Goal: Check status: Check status

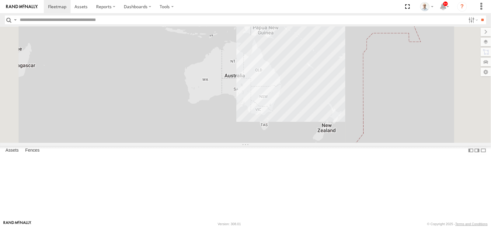
click at [247, 9] on section at bounding box center [267, 6] width 446 height 13
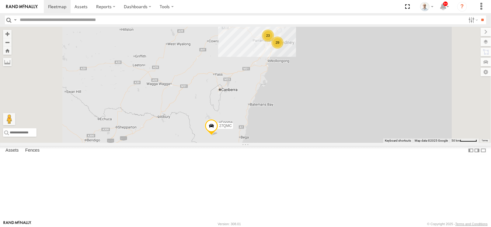
click at [274, 42] on div "23" at bounding box center [268, 36] width 12 height 12
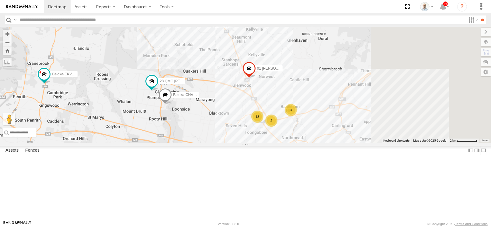
drag, startPoint x: 404, startPoint y: 182, endPoint x: 260, endPoint y: 101, distance: 164.8
click at [260, 101] on div "27QMC 13 # KS75A 01 Lyndon Beloka-EKV93V 3 Beloka-CHV61N QMC Mercedes 28 QMC Na…" at bounding box center [245, 85] width 491 height 116
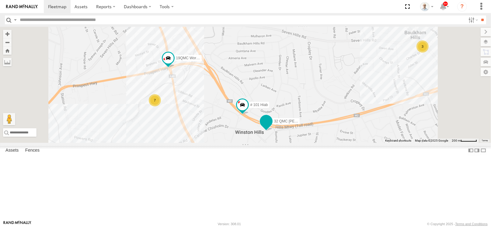
click at [272, 127] on span at bounding box center [266, 121] width 11 height 11
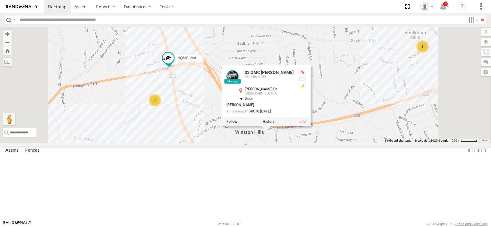
click at [320, 143] on div "27QMC # KS75A 01 Lyndon Beloka-EKV93V Beloka-CHV61N QMC Mercedes 28 QMC Nathan …" at bounding box center [245, 85] width 491 height 116
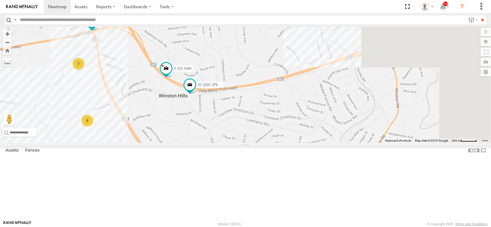
drag, startPoint x: 361, startPoint y: 186, endPoint x: 284, endPoint y: 149, distance: 86.0
click at [284, 143] on div "27QMC # KS75A 01 Lyndon Beloka-EKV93V Beloka-CHV61N QMC Mercedes 28 QMC Nathan …" at bounding box center [245, 85] width 491 height 116
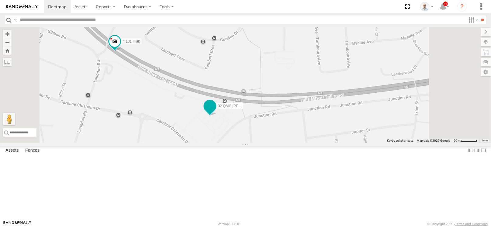
click at [217, 116] on span at bounding box center [209, 107] width 13 height 16
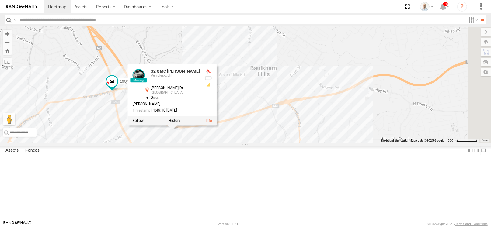
click at [235, 143] on div "27QMC # KS75A 01 Lyndon Beloka-EKV93V Beloka-CHV61N QMC Mercedes 28 QMC Nathan …" at bounding box center [245, 85] width 491 height 116
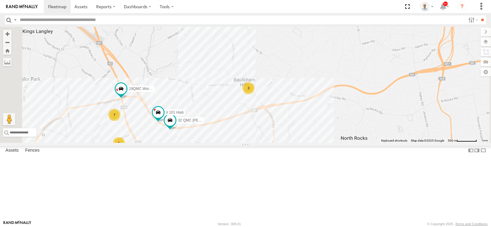
drag, startPoint x: 345, startPoint y: 192, endPoint x: 341, endPoint y: 190, distance: 4.5
click at [341, 143] on div "27QMC # KS75A 01 Lyndon Beloka-EKV93V Beloka-CHV61N QMC Mercedes 28 QMC Nathan …" at bounding box center [245, 85] width 491 height 116
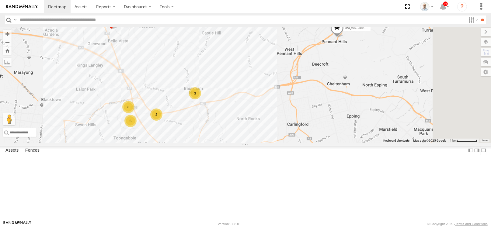
drag, startPoint x: 345, startPoint y: 183, endPoint x: 283, endPoint y: 160, distance: 65.6
click at [283, 143] on div "27QMC # KS75A 01 Lyndon Beloka-EKV93V Beloka-CHV61N QMC Mercedes 28 QMC Nathan …" at bounding box center [245, 85] width 491 height 116
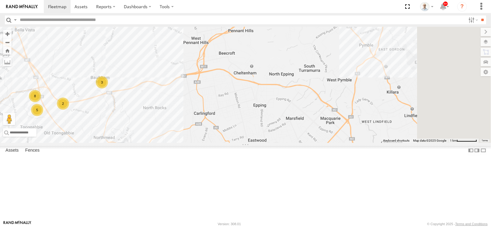
drag, startPoint x: 395, startPoint y: 138, endPoint x: 302, endPoint y: 127, distance: 93.4
click at [302, 127] on div "27QMC # KS75A 01 Lyndon Beloka-EKV93V Beloka-CHV61N QMC Mercedes 28 QMC Nathan …" at bounding box center [245, 85] width 491 height 116
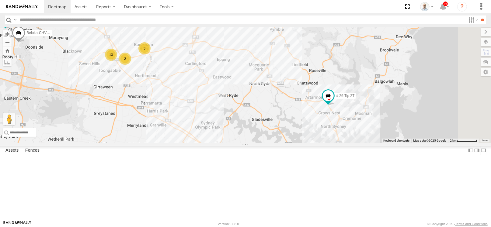
drag, startPoint x: 340, startPoint y: 115, endPoint x: 319, endPoint y: 83, distance: 38.5
click at [319, 83] on div "27QMC # KS75A 01 Lyndon Beloka-EKV93V Beloka-CHV61N QMC Mercedes 28 QMC Nathan …" at bounding box center [245, 85] width 491 height 116
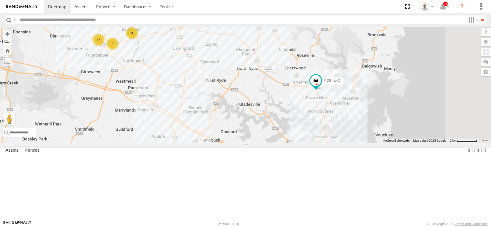
drag, startPoint x: 343, startPoint y: 119, endPoint x: 297, endPoint y: 73, distance: 65.0
click at [297, 73] on div "27QMC # KS75A 01 Lyndon Beloka-EKV93V Beloka-CHV61N QMC Mercedes 28 QMC Nathan …" at bounding box center [245, 85] width 491 height 116
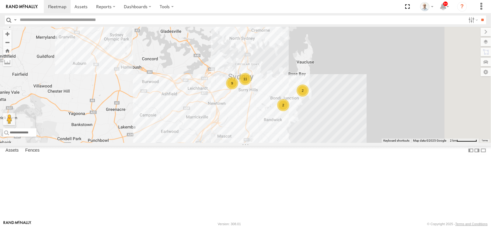
click at [266, 73] on div "27QMC # KS75A 01 Lyndon Beloka-EKV93V Beloka-CHV61N QMC Mercedes 28 QMC Nathan …" at bounding box center [245, 85] width 491 height 116
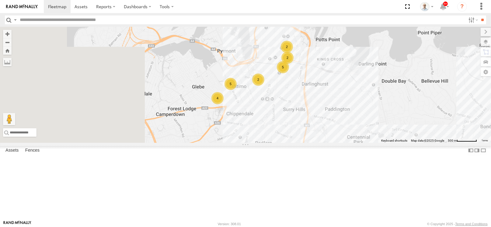
drag, startPoint x: 322, startPoint y: 134, endPoint x: 433, endPoint y: 144, distance: 111.8
click at [433, 143] on div "27QMC # KS75A 01 Lyndon Beloka-EKV93V Beloka-CHV61N QMC Mercedes 28 QMC Nathan …" at bounding box center [245, 85] width 491 height 116
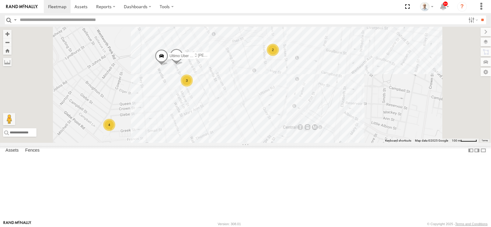
click at [115, 131] on div "4" at bounding box center [109, 125] width 12 height 12
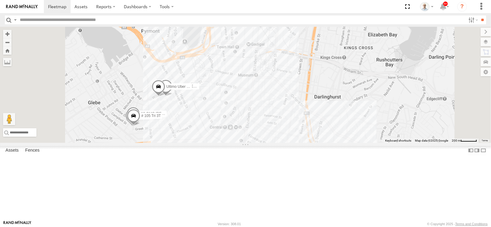
drag, startPoint x: 317, startPoint y: 172, endPoint x: 249, endPoint y: 121, distance: 84.8
click at [249, 121] on div "27QMC # KS75A 01 Lyndon Beloka-EKV93V Beloka-CHV61N QMC Mercedes 28 QMC Nathan …" at bounding box center [245, 85] width 491 height 116
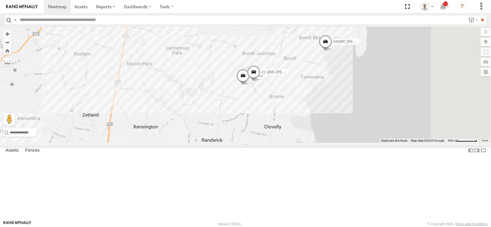
drag, startPoint x: 312, startPoint y: 165, endPoint x: 259, endPoint y: 117, distance: 71.9
click at [259, 117] on div "27QMC # KS75A 01 Lyndon Beloka-EKV93V Beloka-CHV61N QMC Mercedes 28 QMC Nathan …" at bounding box center [245, 85] width 491 height 116
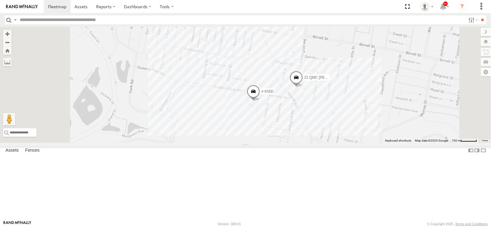
click at [260, 101] on span at bounding box center [253, 93] width 13 height 16
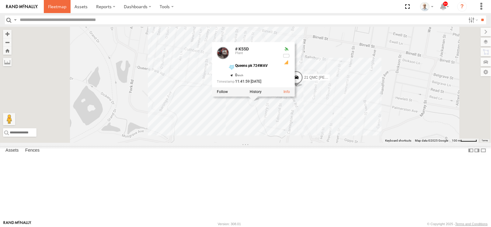
click at [57, 7] on span at bounding box center [57, 7] width 18 height 6
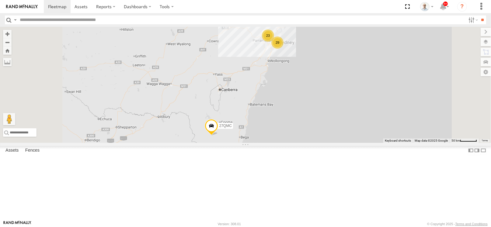
click at [0, 0] on span at bounding box center [0, 0] width 0 height 0
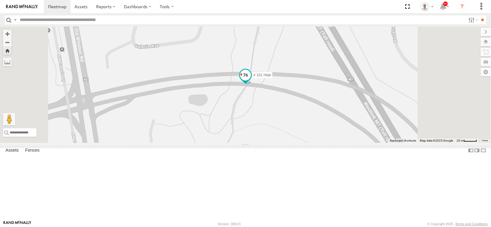
click at [251, 81] on span at bounding box center [245, 75] width 11 height 11
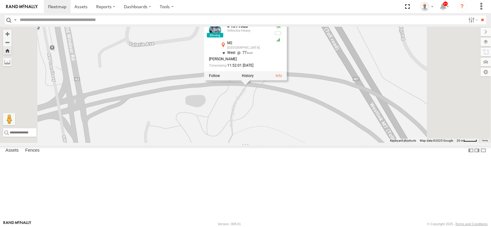
click at [257, 143] on div "# 101 Hiab # 101 Hiab Vehicles-Heavy M2 [GEOGRAPHIC_DATA] -33.76537 , 150.96131…" at bounding box center [245, 85] width 491 height 116
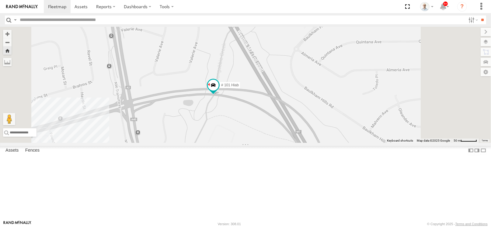
drag, startPoint x: 253, startPoint y: 156, endPoint x: 382, endPoint y: 88, distance: 146.3
click at [368, 93] on div "# 101 Hiab" at bounding box center [245, 85] width 491 height 116
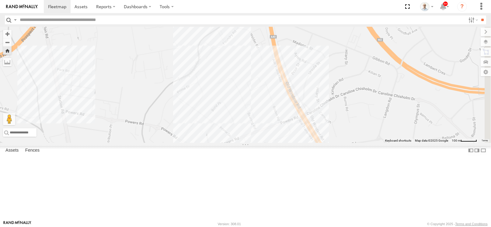
drag, startPoint x: 389, startPoint y: 87, endPoint x: 263, endPoint y: 59, distance: 128.5
click at [263, 59] on div "# 101 Hiab" at bounding box center [245, 85] width 491 height 116
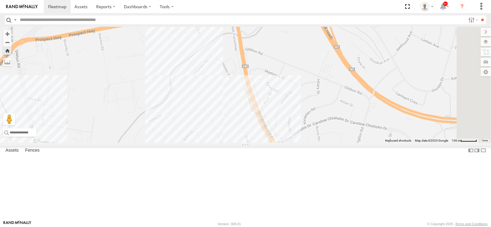
drag, startPoint x: 311, startPoint y: 97, endPoint x: 301, endPoint y: 145, distance: 48.2
click at [302, 143] on div "# 101 Hiab" at bounding box center [245, 85] width 491 height 116
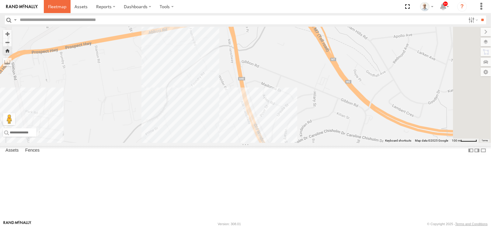
click at [50, 5] on span at bounding box center [57, 7] width 18 height 6
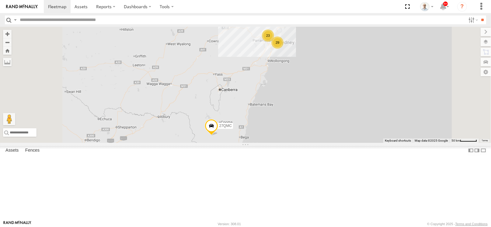
click at [274, 42] on div "23" at bounding box center [268, 36] width 12 height 12
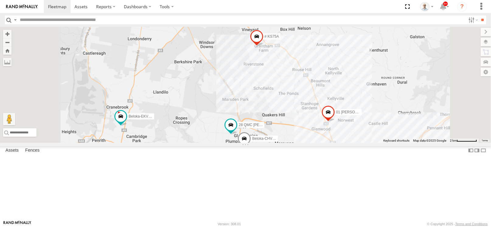
click at [343, 167] on div "14" at bounding box center [336, 161] width 12 height 12
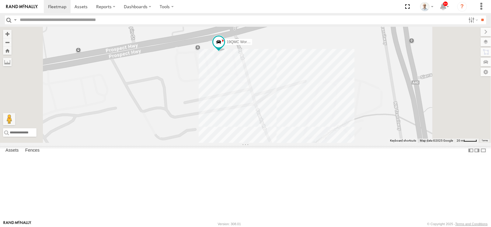
click at [390, 129] on div "27QMC # KS75A 01 Lyndon Beloka-EKV93V Beloka-CHV61N QMC Mercedes 28 QMC Nathan …" at bounding box center [245, 85] width 491 height 116
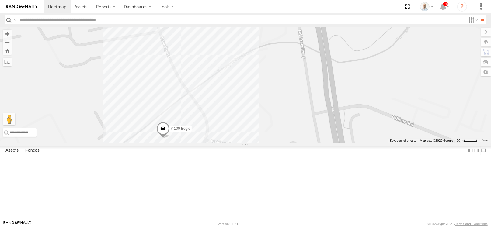
drag, startPoint x: 392, startPoint y: 144, endPoint x: 309, endPoint y: 91, distance: 98.5
click at [309, 91] on div "27QMC # KS75A 01 Lyndon Beloka-EKV93V Beloka-CHV61N QMC Mercedes 28 QMC Nathan …" at bounding box center [245, 85] width 491 height 116
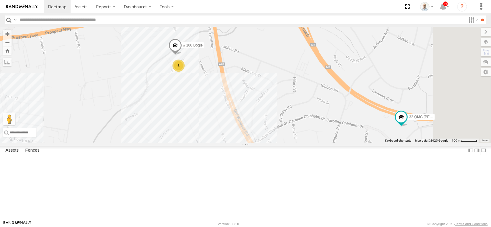
drag, startPoint x: 378, startPoint y: 102, endPoint x: 320, endPoint y: 70, distance: 66.3
click at [320, 70] on div "27QMC # KS75A 01 Lyndon Beloka-EKV93V Beloka-CHV61N QMC Mercedes 28 QMC Nathan …" at bounding box center [245, 85] width 491 height 116
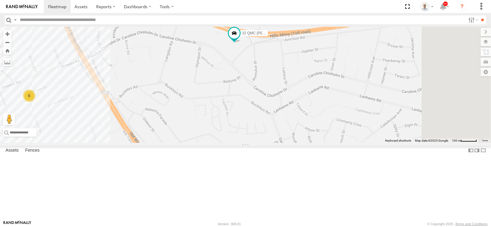
drag, startPoint x: 393, startPoint y: 153, endPoint x: 246, endPoint y: 79, distance: 165.0
click at [246, 79] on div "27QMC # KS75A 01 Lyndon Beloka-EKV93V Beloka-CHV61N QMC Mercedes 28 QMC Nathan …" at bounding box center [245, 85] width 491 height 116
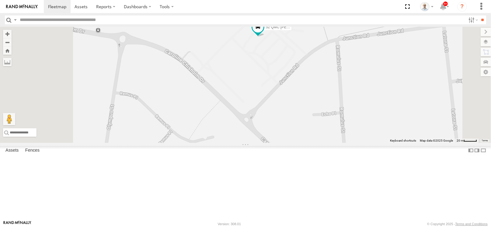
click at [315, 142] on div "27QMC # KS75A 01 Lyndon Beloka-EKV93V Beloka-CHV61N QMC Mercedes 28 QMC Nathan …" at bounding box center [245, 85] width 491 height 116
click at [263, 33] on span at bounding box center [258, 27] width 11 height 11
click at [370, 95] on div "27QMC # KS75A 01 Lyndon Beloka-EKV93V Beloka-CHV61N QMC Mercedes 28 QMC Nathan …" at bounding box center [245, 85] width 491 height 116
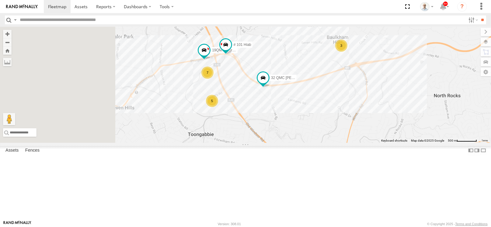
drag, startPoint x: 320, startPoint y: 126, endPoint x: 356, endPoint y: 139, distance: 38.2
click at [356, 139] on div "27QMC # KS75A 01 Lyndon Beloka-EKV93V Beloka-CHV61N QMC Mercedes 28 QMC Nathan …" at bounding box center [245, 85] width 491 height 116
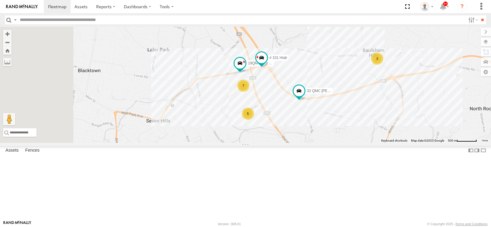
drag, startPoint x: 291, startPoint y: 129, endPoint x: 338, endPoint y: 120, distance: 48.0
click at [338, 120] on div "27QMC # KS75A 01 Lyndon Beloka-EKV93V Beloka-CHV61N QMC Mercedes 28 QMC Nathan …" at bounding box center [245, 85] width 491 height 116
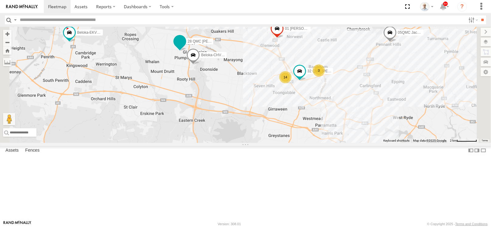
click at [185, 47] on span at bounding box center [179, 41] width 11 height 11
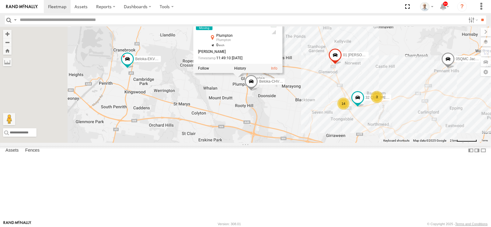
drag, startPoint x: 270, startPoint y: 117, endPoint x: 315, endPoint y: 137, distance: 49.2
click at [315, 137] on div "27QMC # KS75A 01 Lyndon Beloka-EKV93V Beloka-CHV61N QMC Mercedes 28 QMC Nathan …" at bounding box center [245, 85] width 491 height 116
click at [237, 113] on div "27QMC # KS75A 01 Lyndon Beloka-EKV93V Beloka-CHV61N QMC Mercedes 28 QMC Nathan …" at bounding box center [245, 85] width 491 height 116
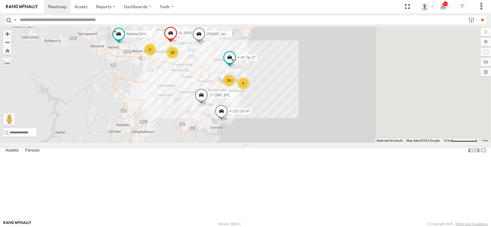
drag, startPoint x: 343, startPoint y: 145, endPoint x: 247, endPoint y: 103, distance: 105.2
click at [247, 103] on div "27QMC # KS75A 01 Lyndon Beloka-EKV93V QMC Mercedes 05QMC Jackson # 26 Tip 2T 20…" at bounding box center [245, 85] width 491 height 116
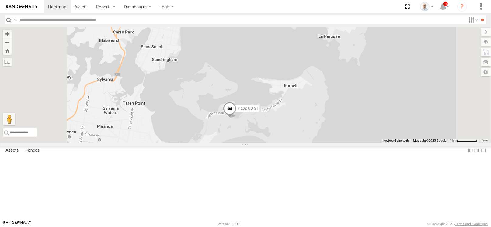
drag, startPoint x: 290, startPoint y: 161, endPoint x: 302, endPoint y: 124, distance: 38.3
click at [302, 124] on div "27QMC # KS75A 01 Lyndon Beloka-EKV93V QMC Mercedes 05QMC Jackson # 26 Tip 2T # …" at bounding box center [245, 85] width 491 height 116
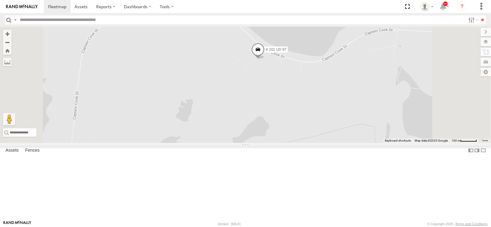
click at [265, 60] on span at bounding box center [257, 51] width 13 height 16
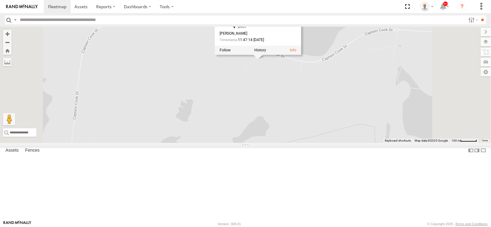
click at [294, 117] on div "27QMC # KS75A 01 Lyndon Beloka-EKV93V QMC Mercedes 05QMC Jackson # 26 Tip 2T # …" at bounding box center [245, 85] width 491 height 116
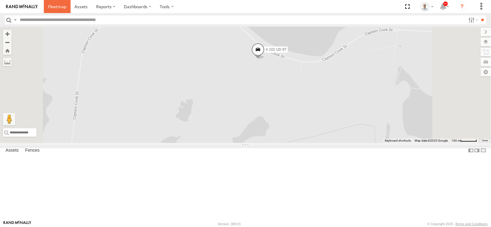
click at [55, 3] on link at bounding box center [57, 6] width 27 height 13
